Goal: Use online tool/utility: Utilize a website feature to perform a specific function

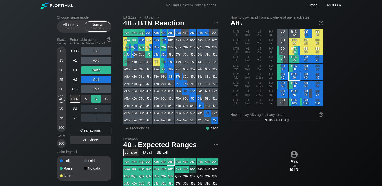
drag, startPoint x: 97, startPoint y: 100, endPoint x: 94, endPoint y: 103, distance: 3.2
click at [97, 100] on div "R ✕" at bounding box center [96, 99] width 10 height 8
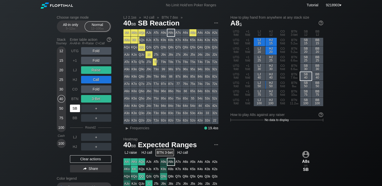
click at [72, 112] on div "SB" at bounding box center [75, 109] width 10 height 8
click at [46, 113] on div "Choose range mode All-in only 5 – 12 bb Normal 12 – 100 bb Stack Tourney Enter …" at bounding box center [191, 171] width 382 height 323
click at [96, 72] on div "R ✕" at bounding box center [96, 70] width 10 height 8
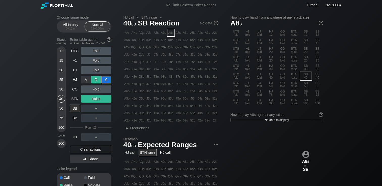
click at [97, 80] on div "R ✕" at bounding box center [96, 80] width 10 height 8
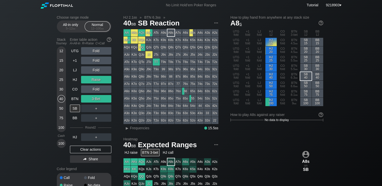
click at [34, 102] on div "Choose range mode All-in only 5 – 12 bb Normal 12 – 100 bb Stack Tourney Enter …" at bounding box center [191, 171] width 382 height 323
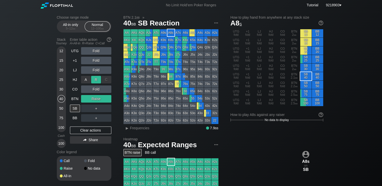
click at [99, 80] on div "R ✕" at bounding box center [96, 80] width 10 height 8
click at [1, 93] on div "Choose range mode All-in only 5 – 12 bb Normal 12 – 100 bb Stack Tourney Enter …" at bounding box center [191, 171] width 382 height 323
click at [75, 91] on div "CO" at bounding box center [75, 90] width 10 height 8
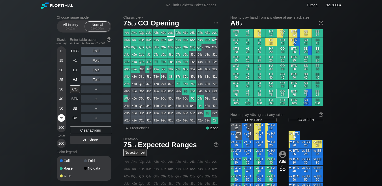
click at [60, 117] on div "75" at bounding box center [62, 118] width 8 height 8
click at [34, 115] on div "Choose range mode All-in only 5 – 12 bb Normal 12 – 100 bb Stack Tourney Enter …" at bounding box center [191, 171] width 382 height 323
click at [76, 92] on div "CO" at bounding box center [75, 90] width 10 height 8
click at [61, 109] on div "50" at bounding box center [62, 109] width 8 height 8
